Goal: Task Accomplishment & Management: Manage account settings

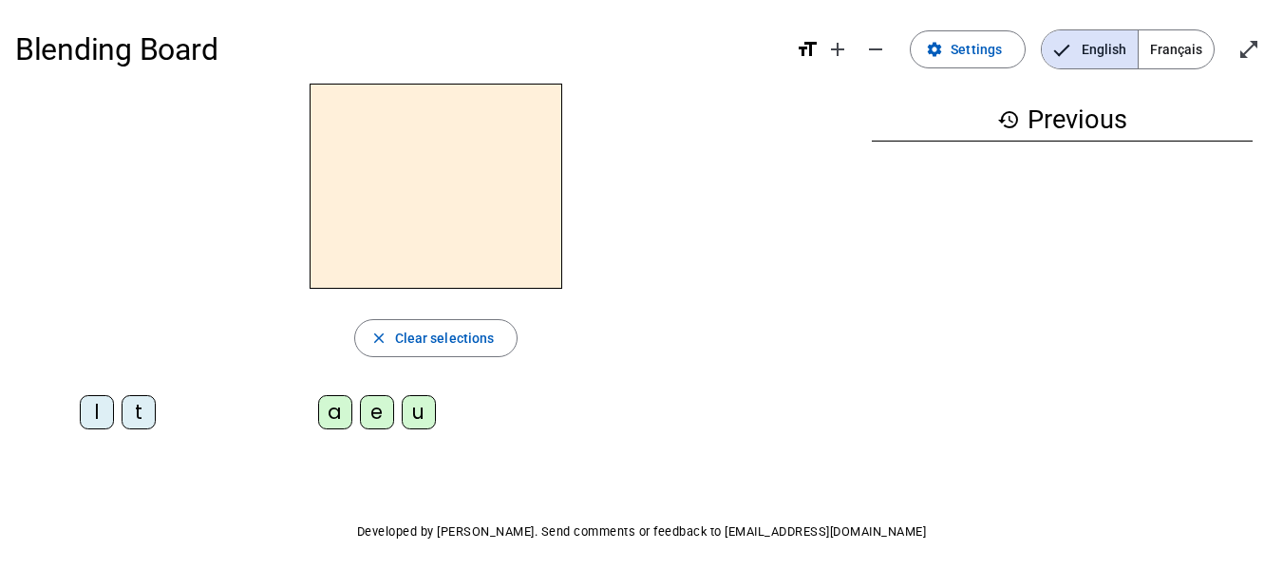
click at [1191, 50] on span "Français" at bounding box center [1175, 49] width 75 height 38
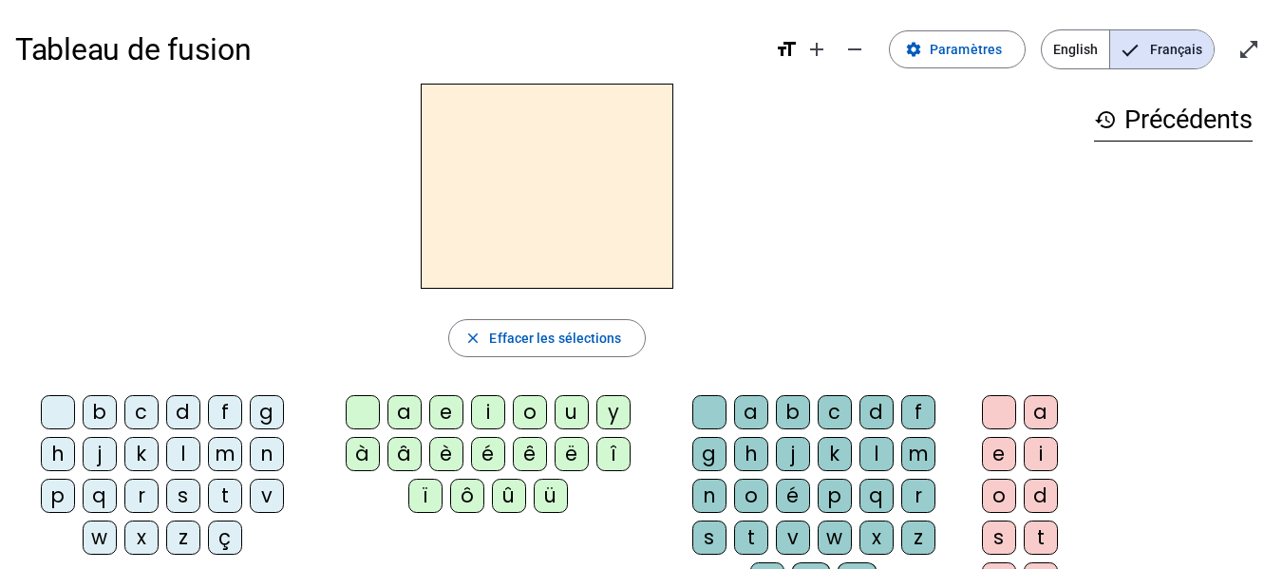
click at [179, 451] on div "l" at bounding box center [183, 454] width 34 height 34
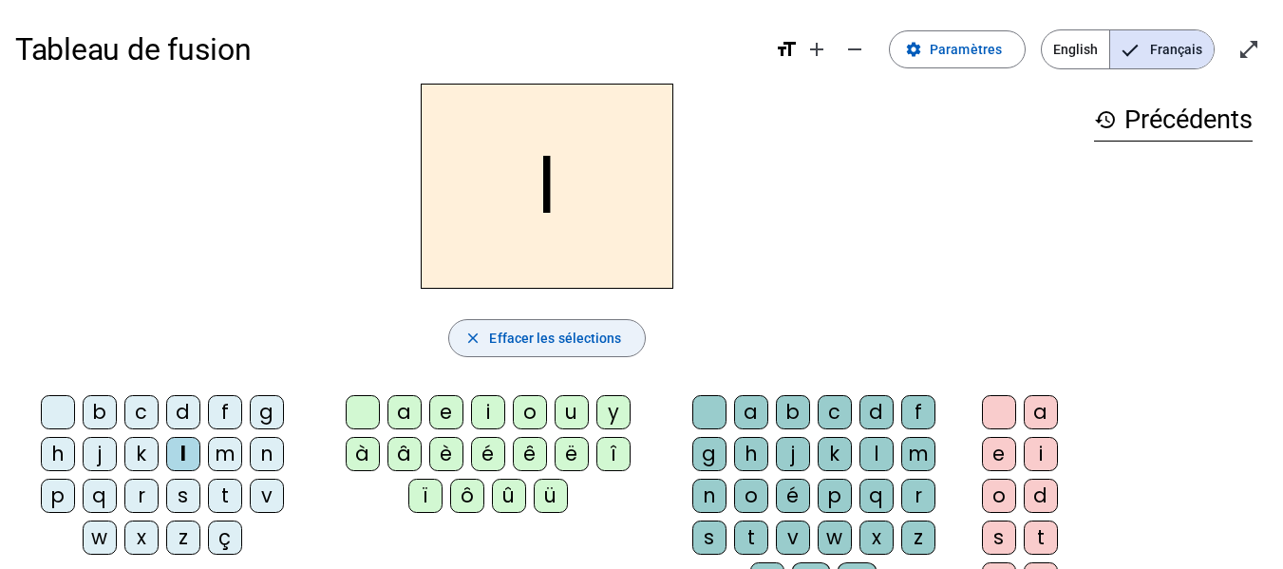
click at [532, 335] on span "Effacer les sélections" at bounding box center [555, 338] width 132 height 23
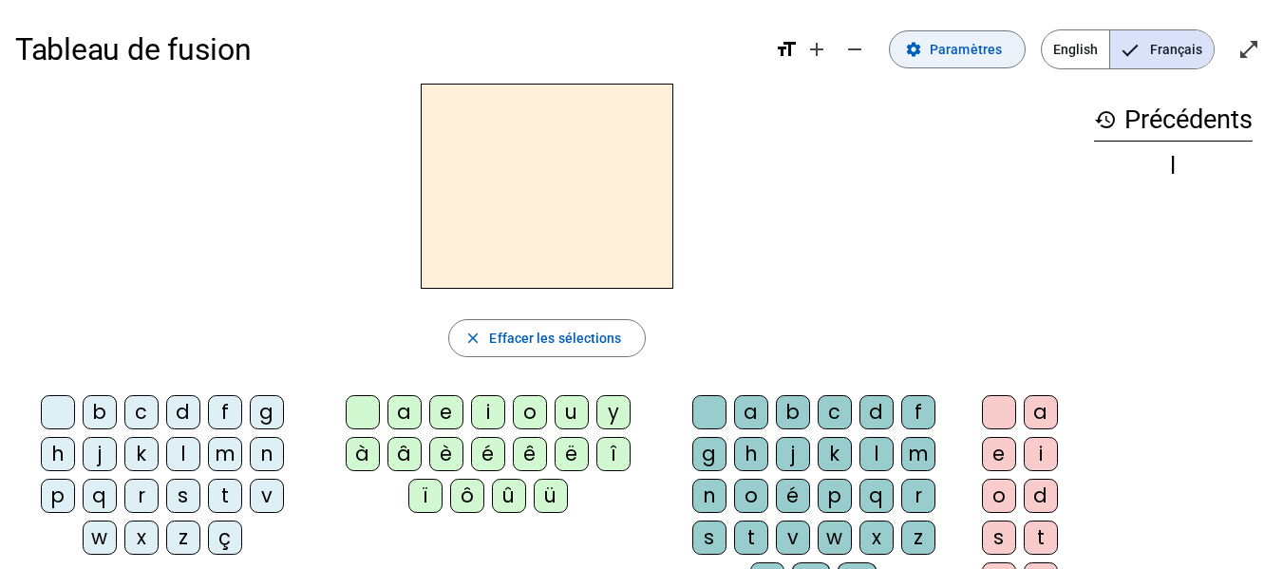
click at [956, 53] on span "Paramètres" at bounding box center [965, 49] width 72 height 23
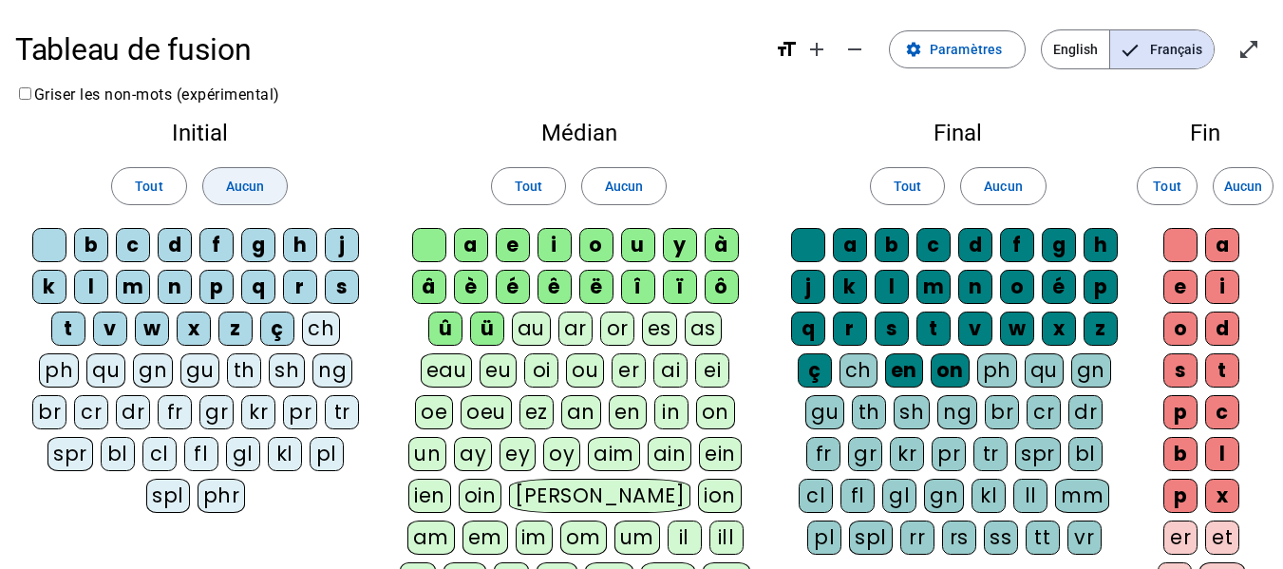
click at [242, 176] on span "Aucun" at bounding box center [245, 186] width 38 height 23
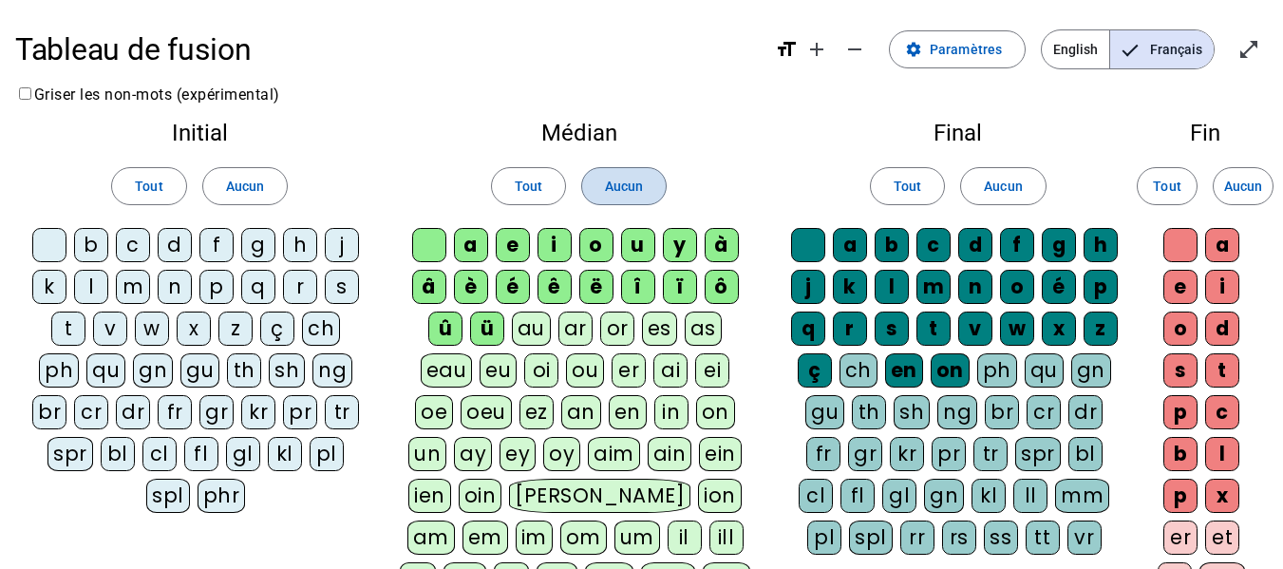
click at [620, 190] on span "Aucun" at bounding box center [624, 186] width 38 height 23
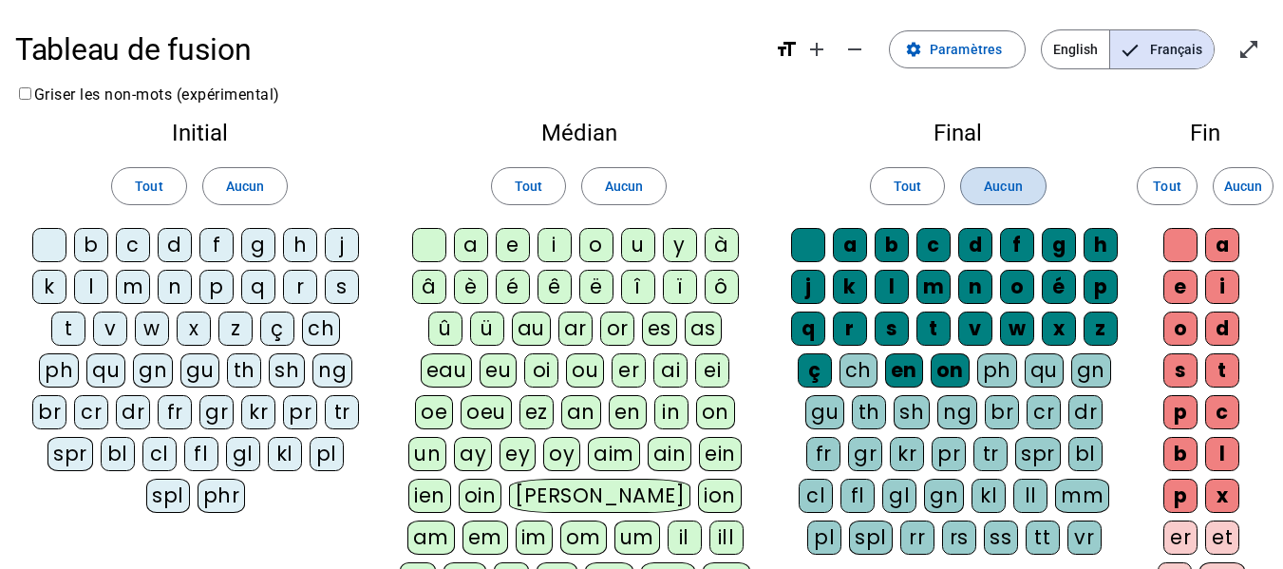
click at [994, 176] on span "Aucun" at bounding box center [1003, 186] width 38 height 23
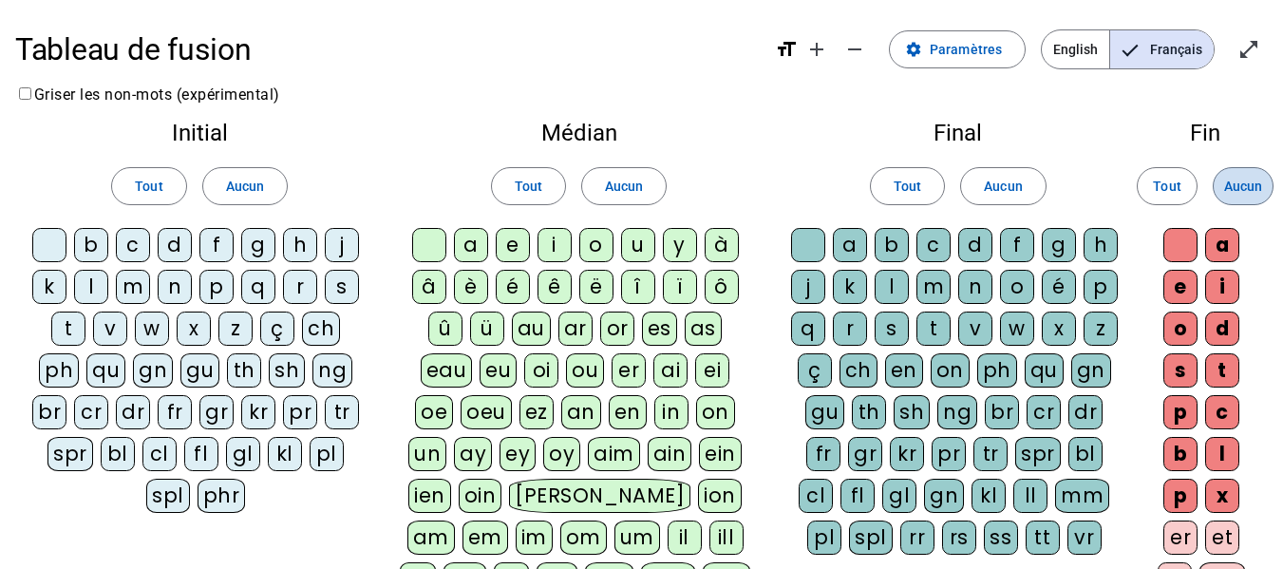
click at [1247, 185] on span "Aucun" at bounding box center [1243, 186] width 38 height 23
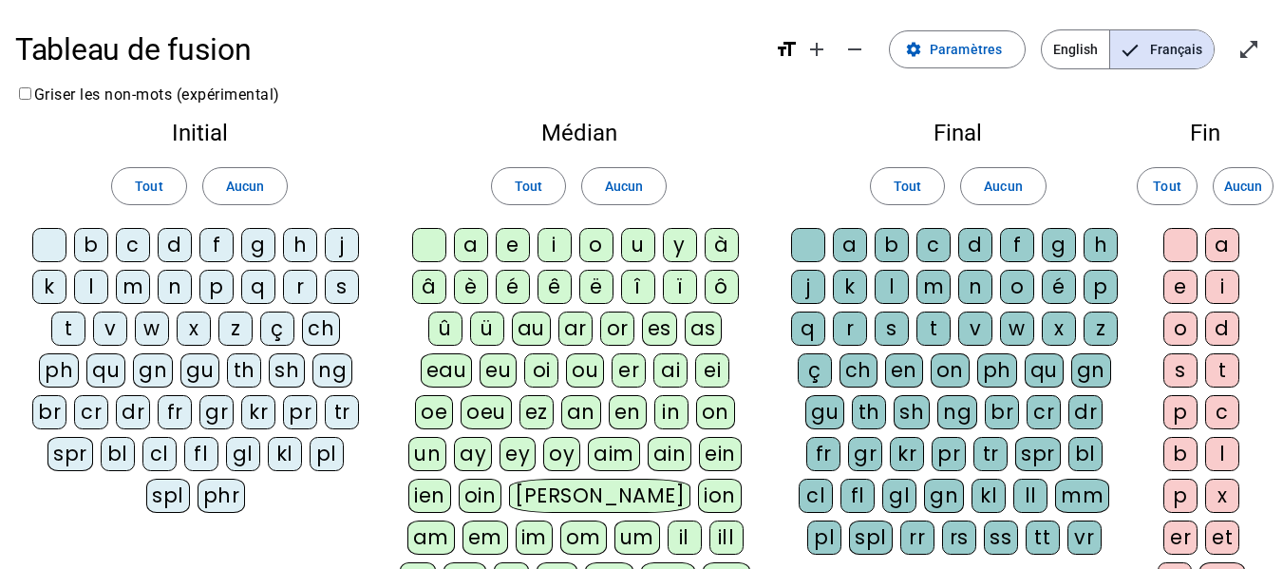
click at [93, 276] on div "l" at bounding box center [91, 287] width 34 height 34
click at [67, 323] on div "t" at bounding box center [68, 328] width 34 height 34
click at [172, 240] on div "d" at bounding box center [175, 245] width 34 height 34
click at [474, 242] on div "a" at bounding box center [471, 245] width 34 height 34
click at [507, 247] on div "e" at bounding box center [513, 245] width 34 height 34
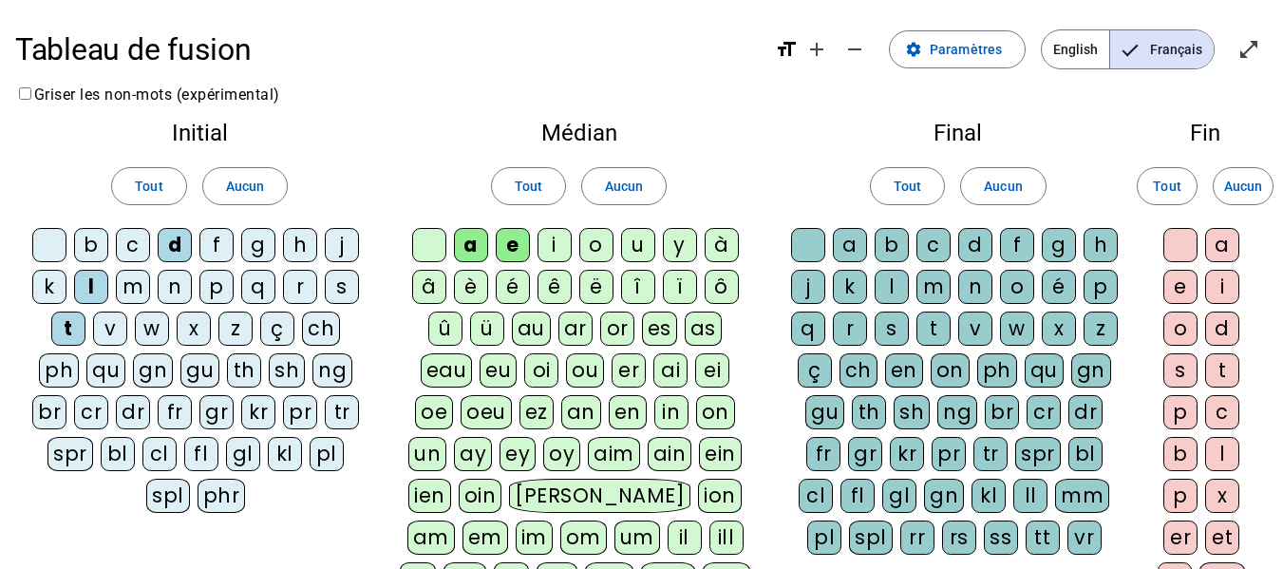
click at [639, 242] on div "u" at bounding box center [638, 245] width 34 height 34
click at [1253, 42] on mat-icon "open_in_full" at bounding box center [1248, 49] width 23 height 23
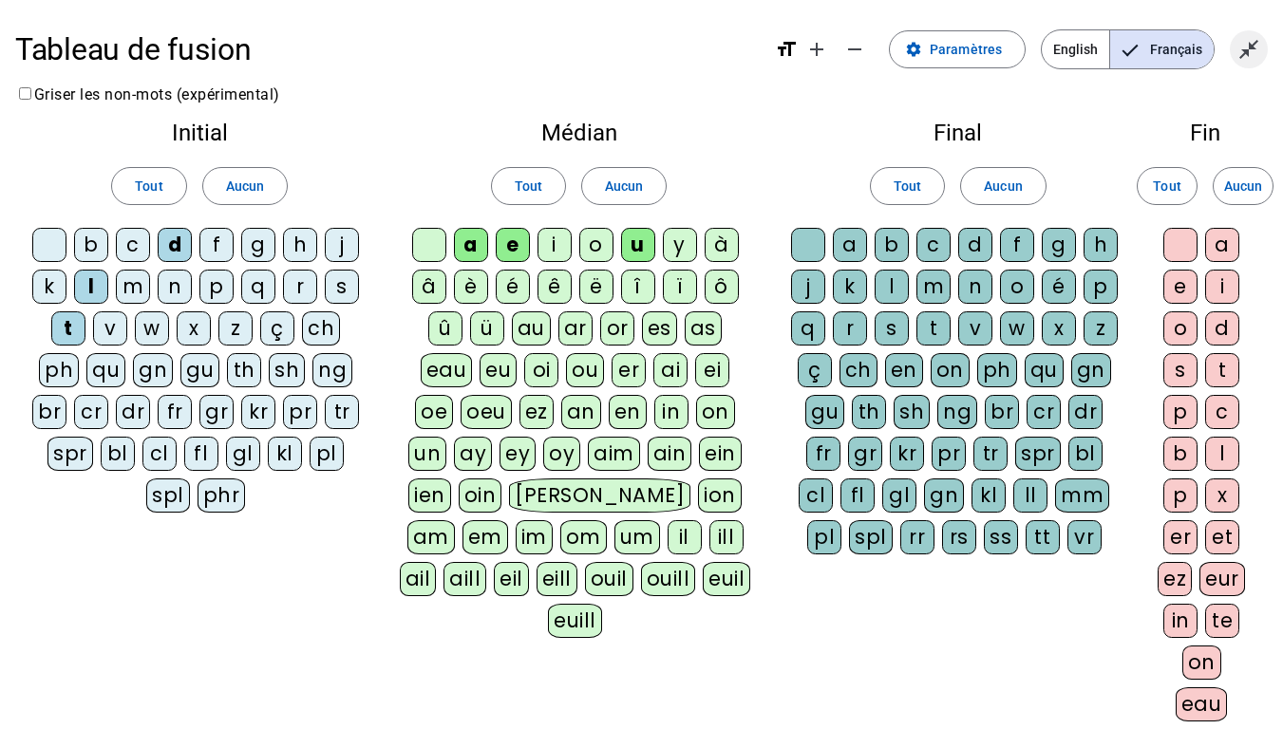
click at [1264, 46] on span "Quitter le plein écran" at bounding box center [1249, 50] width 46 height 46
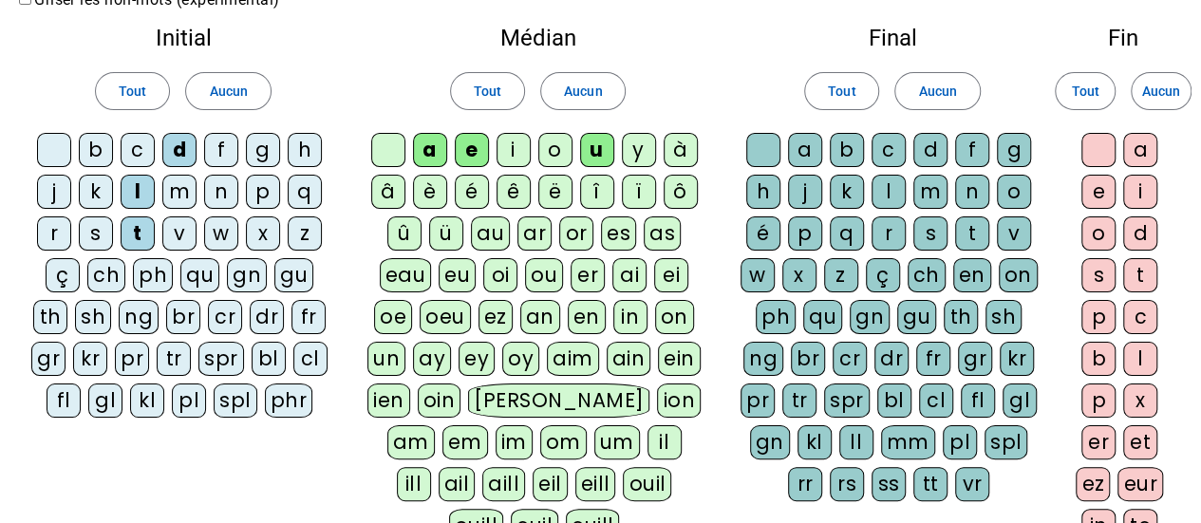
scroll to position [491, 0]
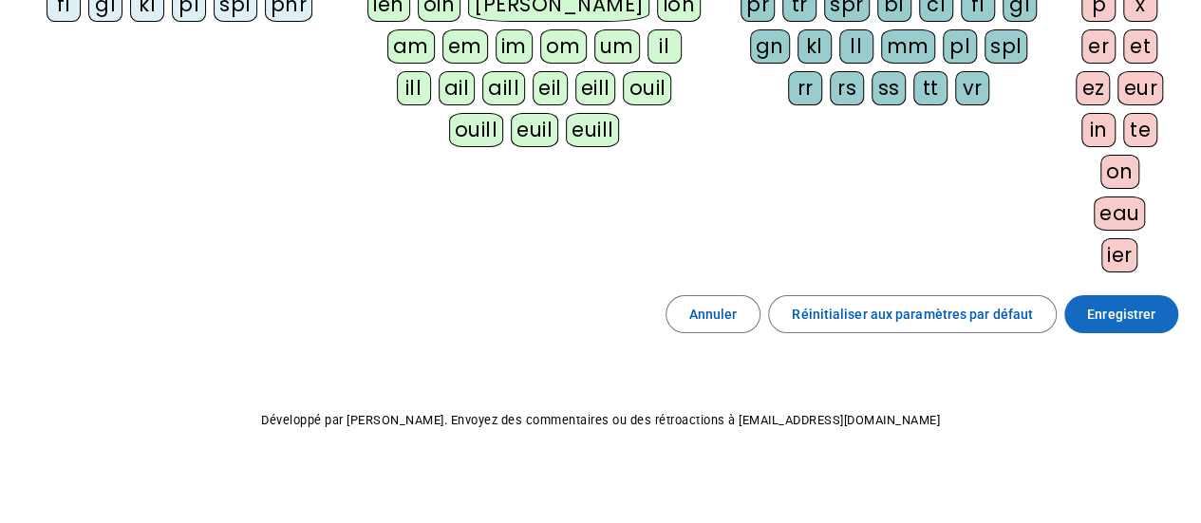
click at [1134, 309] on span "Enregistrer" at bounding box center [1121, 314] width 68 height 23
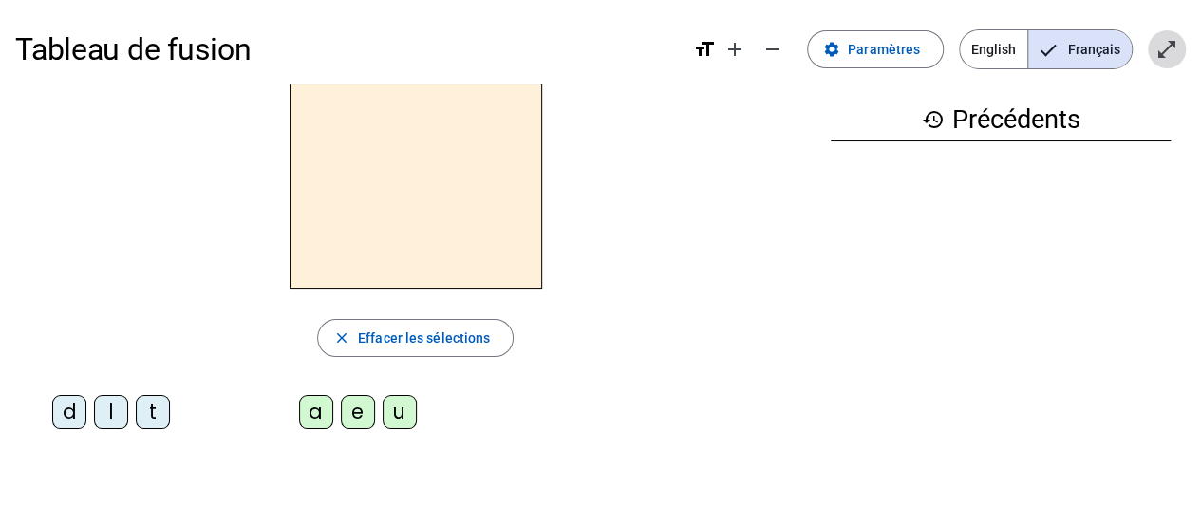
click at [1168, 54] on mat-icon "open_in_full" at bounding box center [1166, 49] width 23 height 23
click at [1166, 165] on div "history Précédents" at bounding box center [1000, 249] width 370 height 330
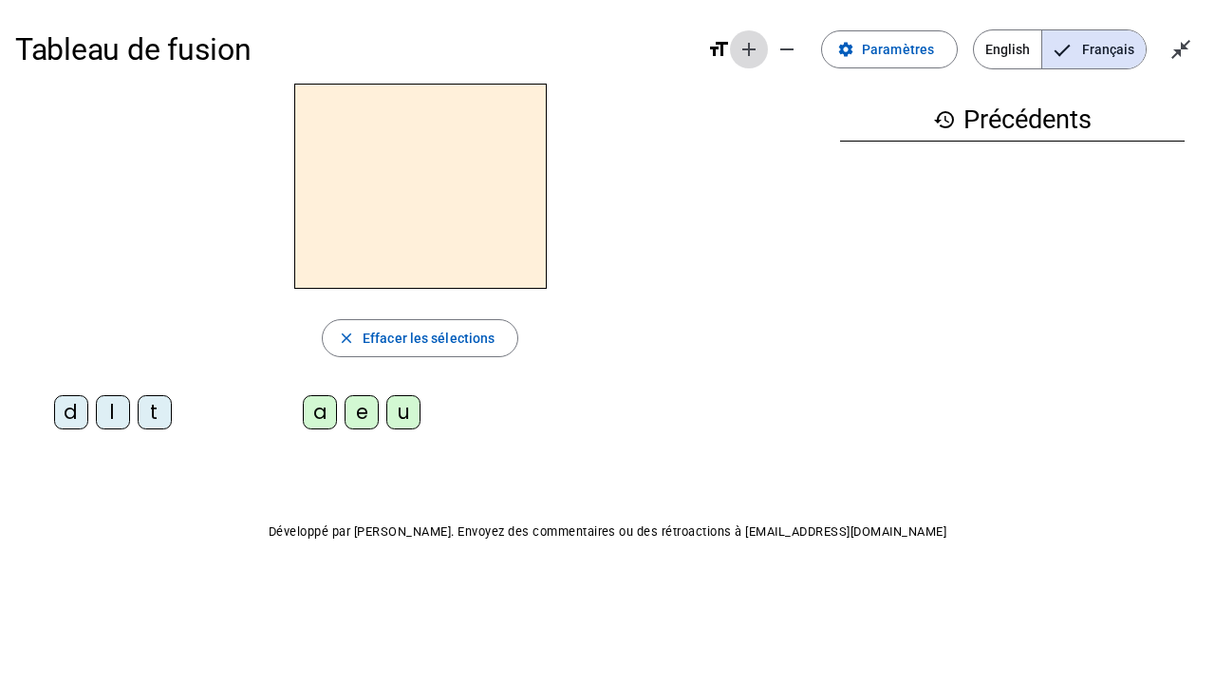
click at [747, 56] on mat-icon "add" at bounding box center [749, 49] width 23 height 23
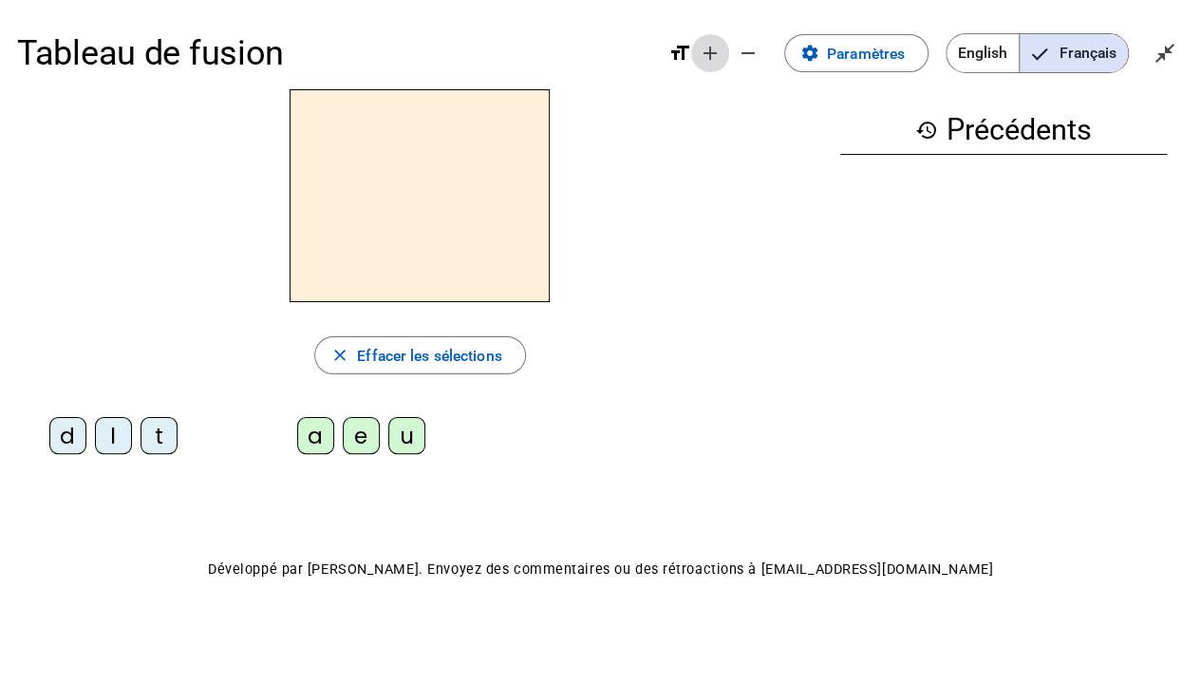
click at [713, 63] on mat-icon "add" at bounding box center [710, 53] width 23 height 23
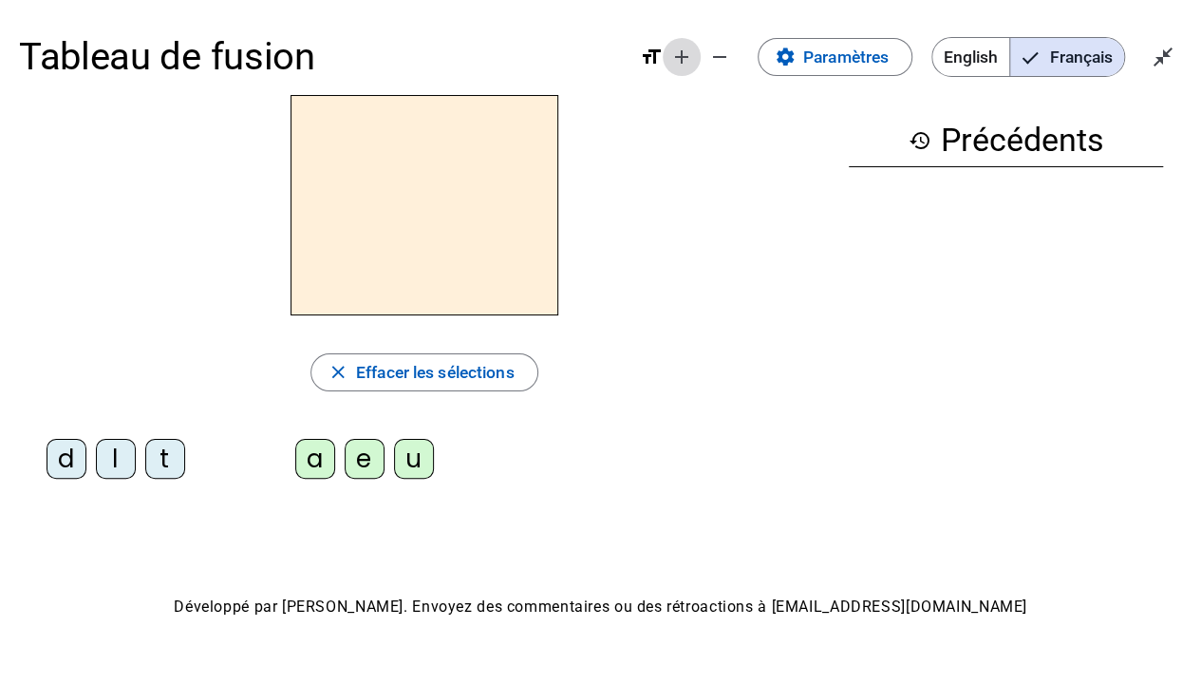
click at [678, 65] on mat-icon "add" at bounding box center [681, 57] width 23 height 23
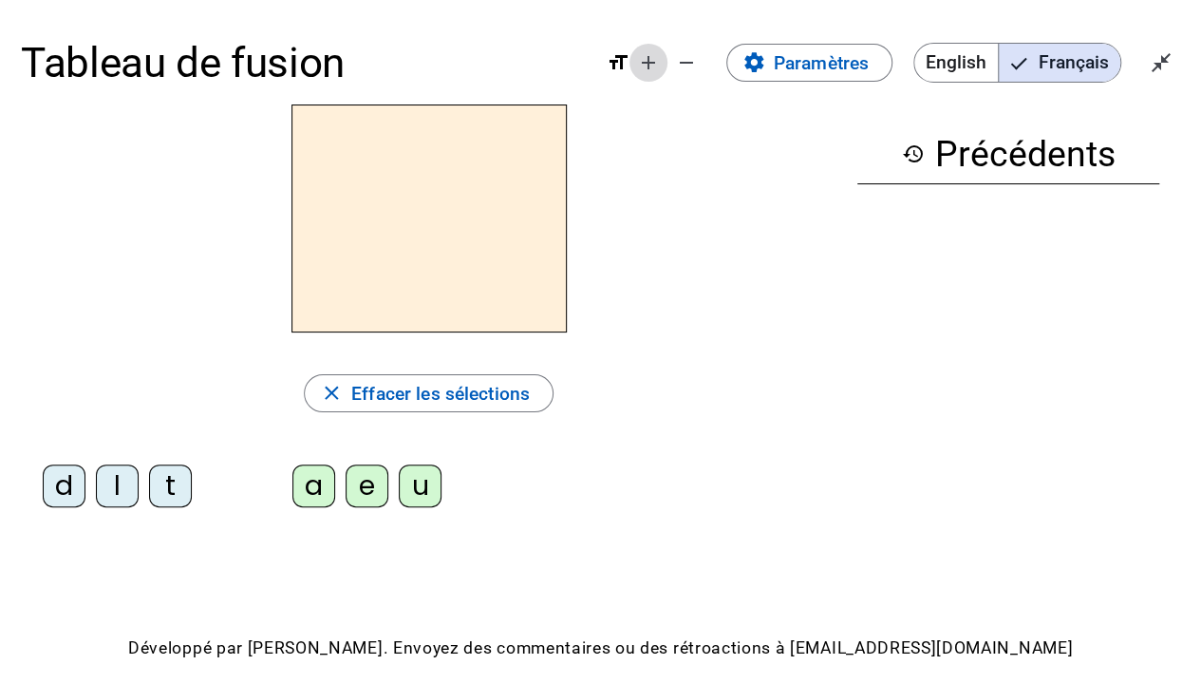
click at [651, 73] on mat-icon "add" at bounding box center [648, 62] width 23 height 23
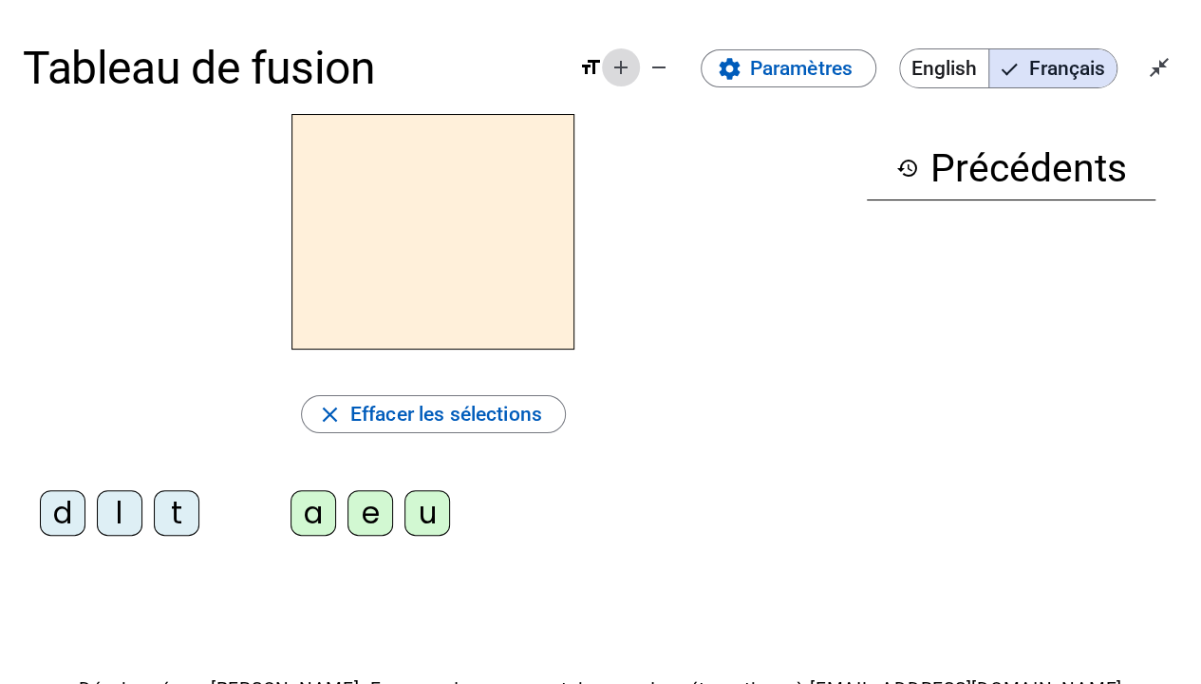
click at [626, 73] on mat-icon "add" at bounding box center [620, 67] width 23 height 23
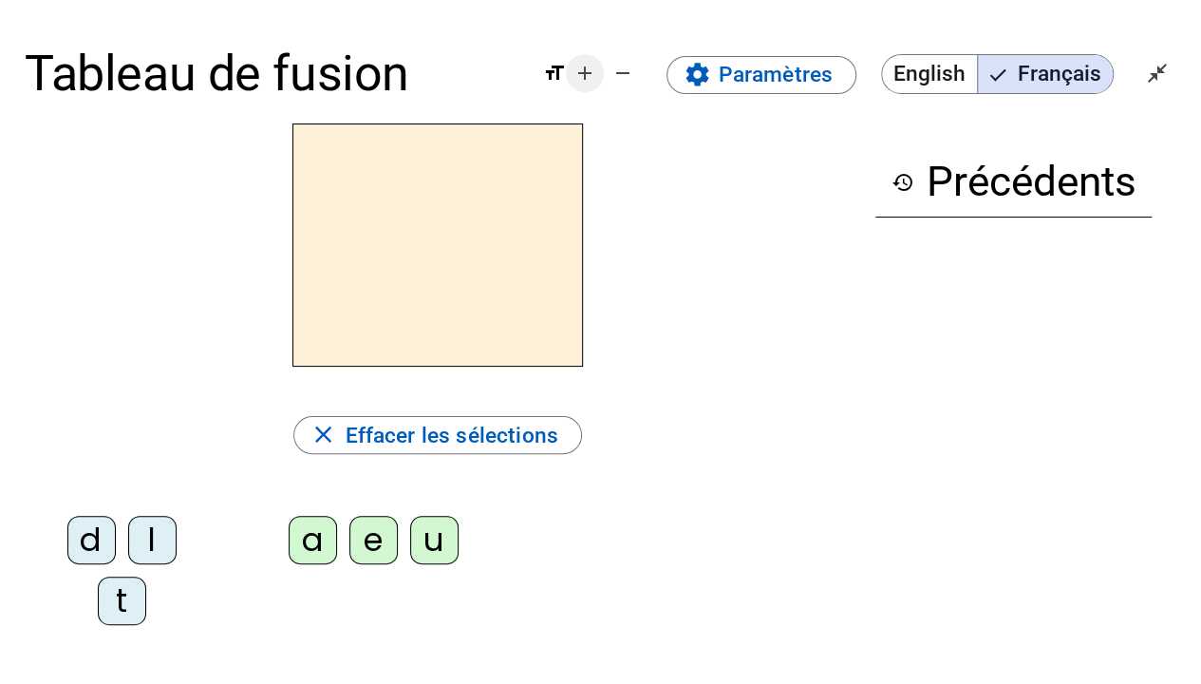
click at [589, 79] on mat-icon "add" at bounding box center [584, 73] width 23 height 23
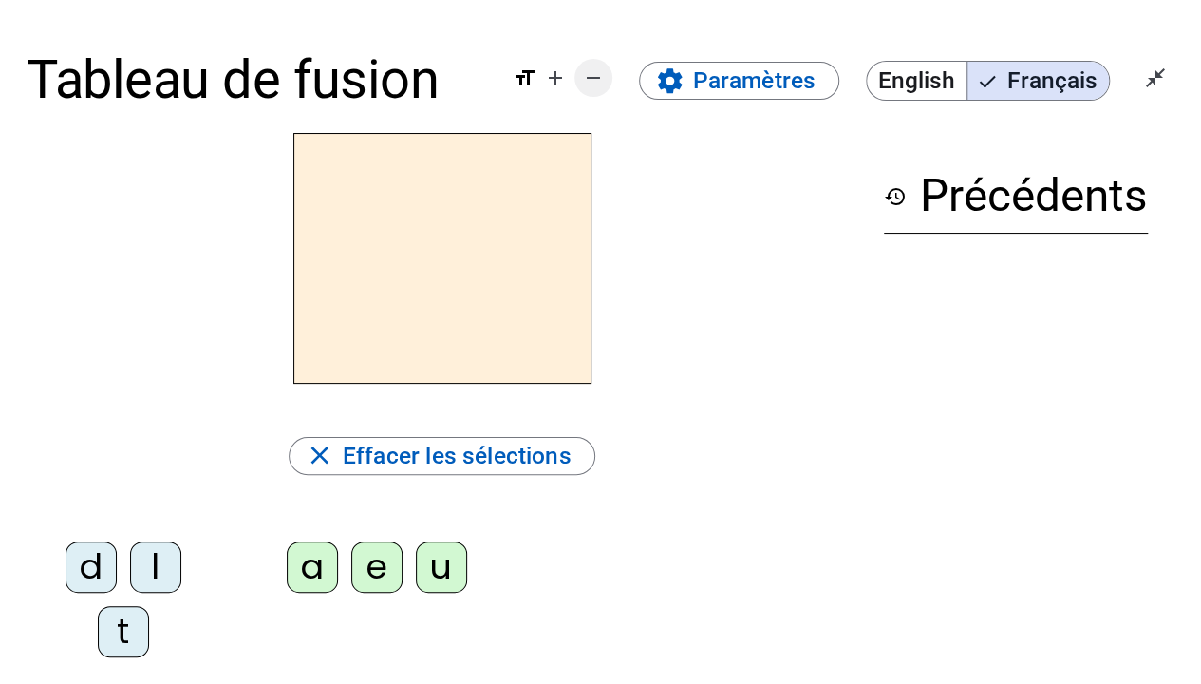
click at [597, 82] on mat-icon "remove" at bounding box center [593, 77] width 23 height 23
